Goal: Find specific page/section: Find specific page/section

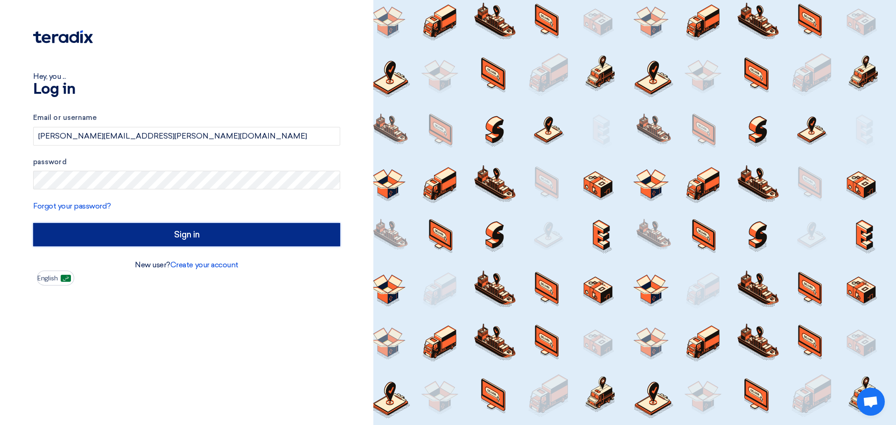
click at [193, 233] on input "Sign in" at bounding box center [186, 234] width 307 height 23
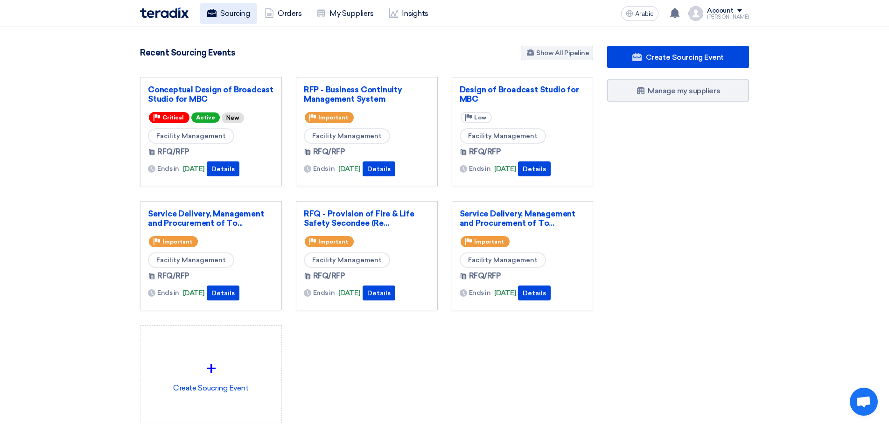
click at [237, 9] on font "Sourcing" at bounding box center [234, 13] width 29 height 9
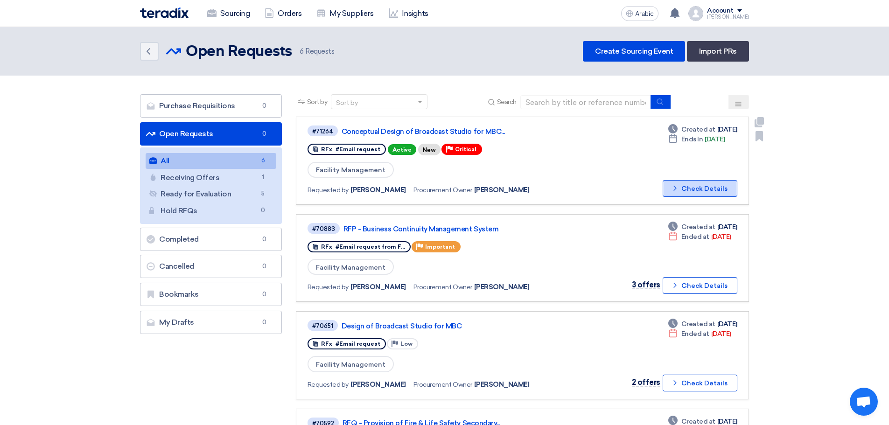
click at [716, 185] on font "Check Details" at bounding box center [704, 189] width 46 height 8
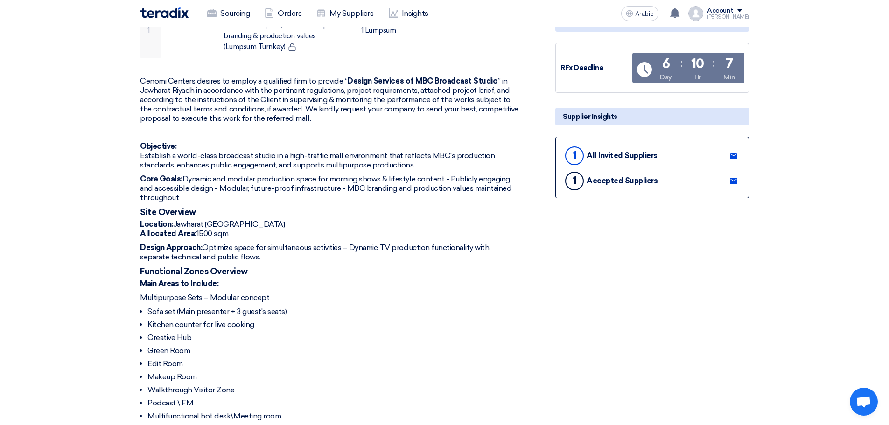
scroll to position [218, 0]
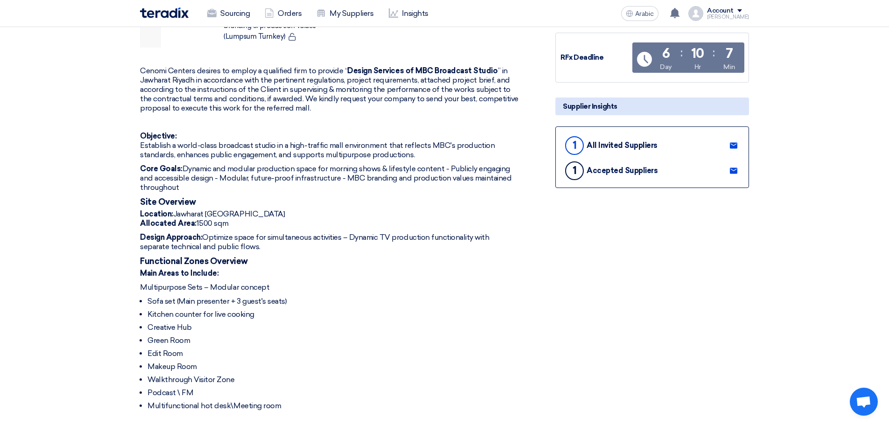
click at [732, 170] on use at bounding box center [733, 171] width 7 height 6
